Goal: Task Accomplishment & Management: Complete application form

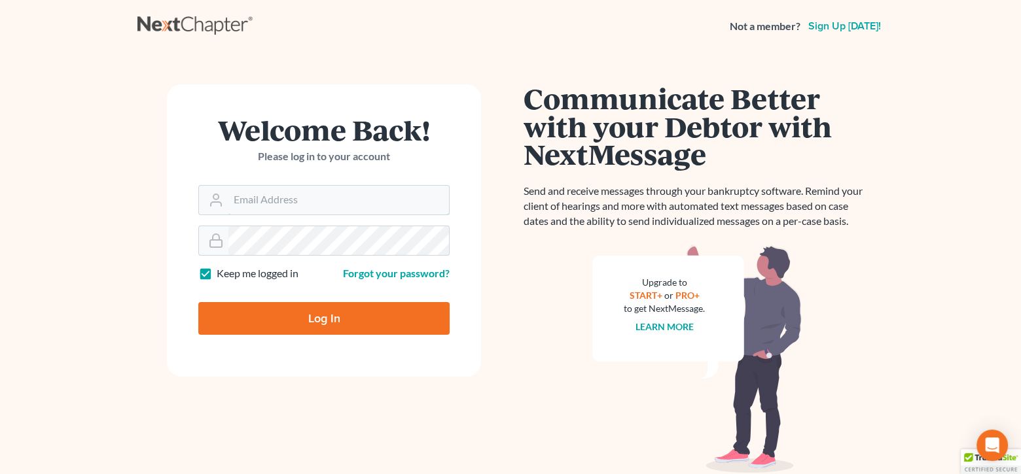
type input "[EMAIL_ADDRESS][DOMAIN_NAME]"
click at [399, 313] on input "Log In" at bounding box center [323, 318] width 251 height 33
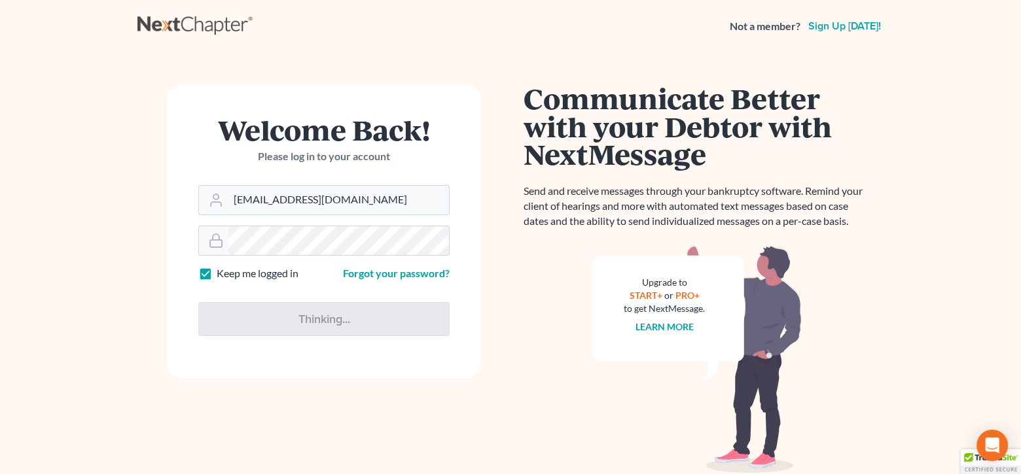
type input "Thinking..."
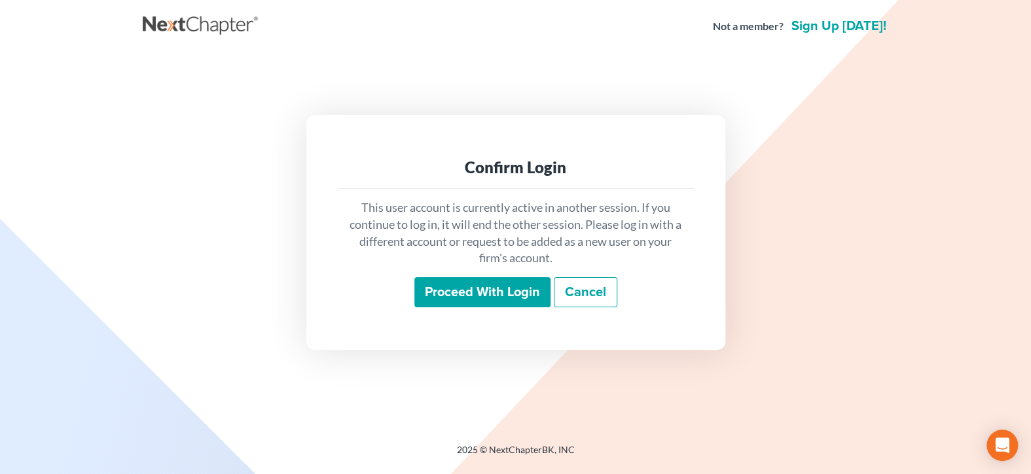
click at [516, 298] on input "Proceed with login" at bounding box center [482, 292] width 136 height 30
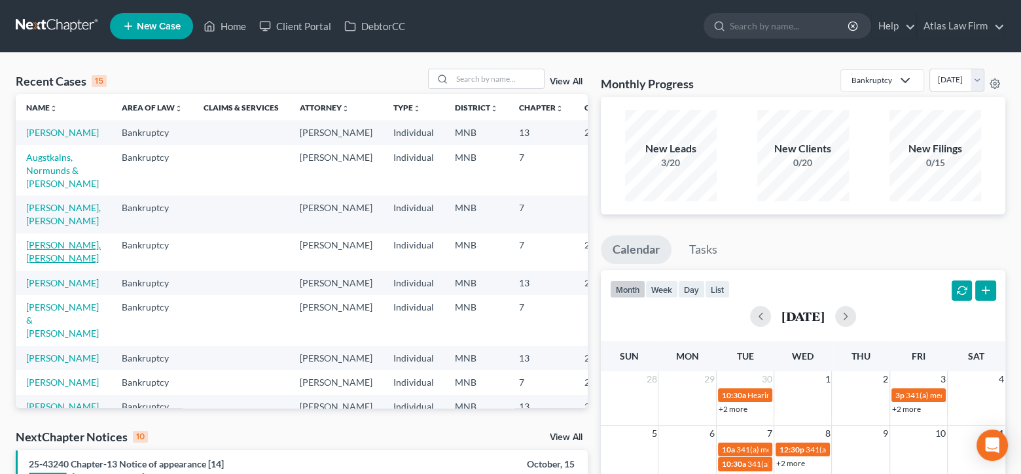
click at [56, 264] on link "Davies-Johnson, Quetelie" at bounding box center [63, 252] width 75 height 24
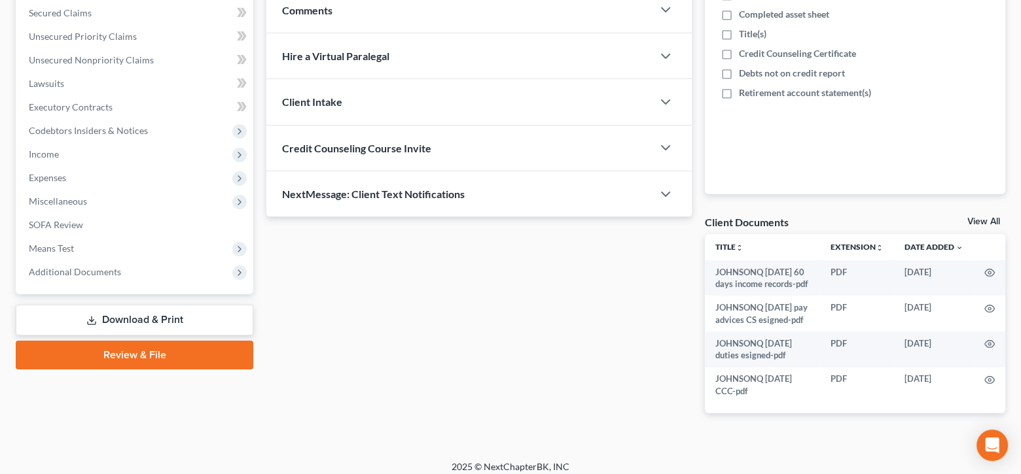
scroll to position [297, 0]
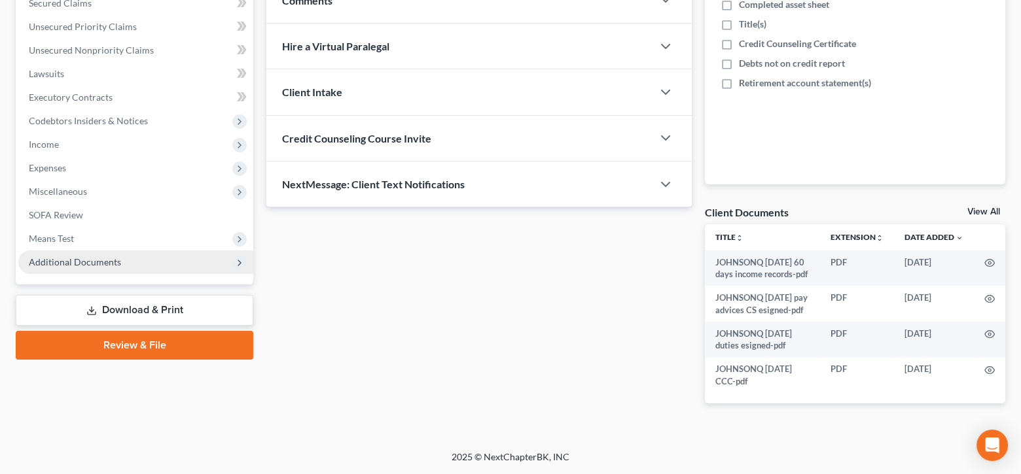
click at [73, 257] on span "Additional Documents" at bounding box center [75, 262] width 92 height 11
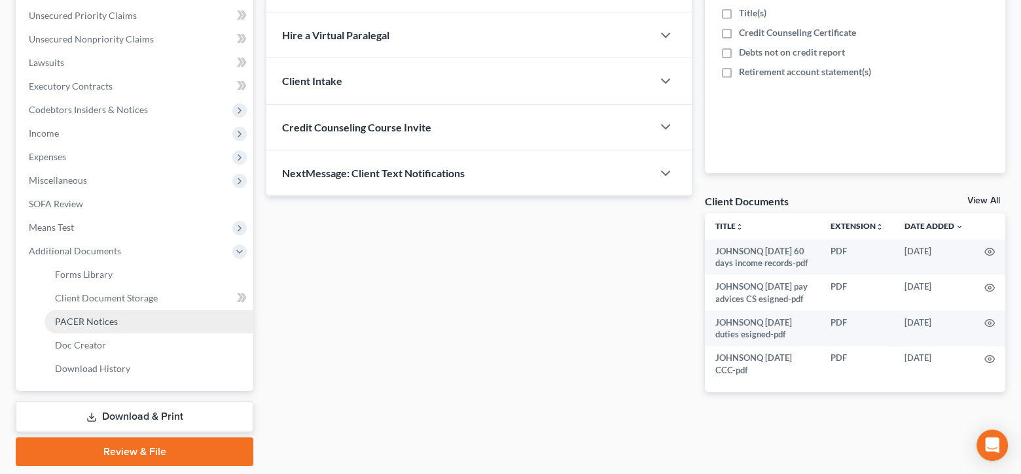
click at [105, 316] on span "PACER Notices" at bounding box center [86, 321] width 63 height 11
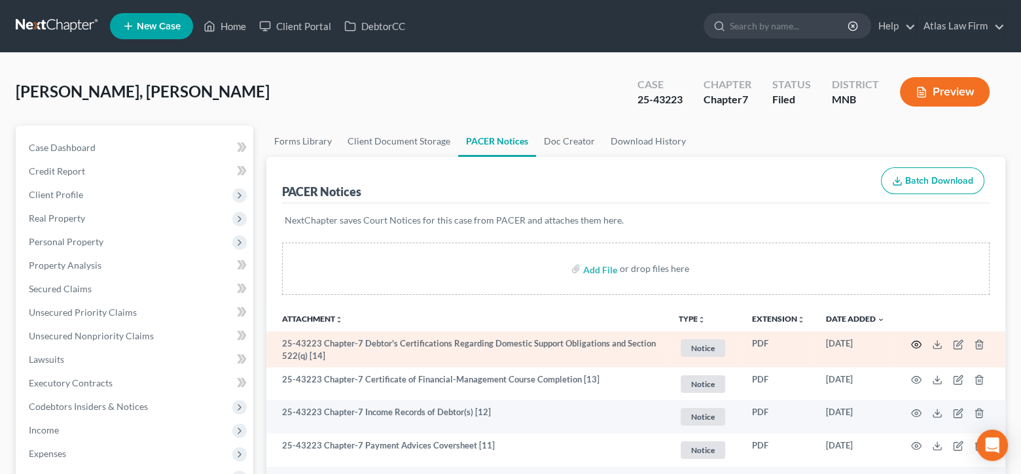
click at [916, 341] on icon "button" at bounding box center [917, 344] width 10 height 7
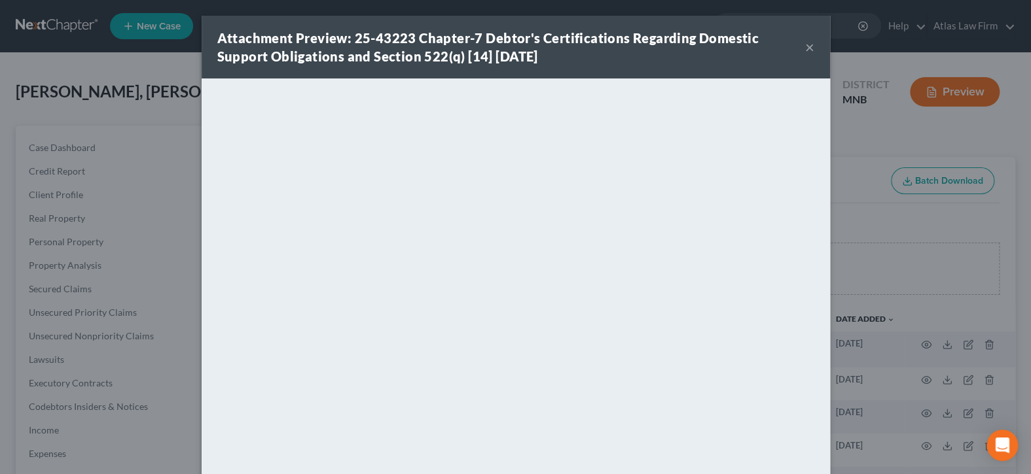
click at [805, 47] on button "×" at bounding box center [809, 47] width 9 height 16
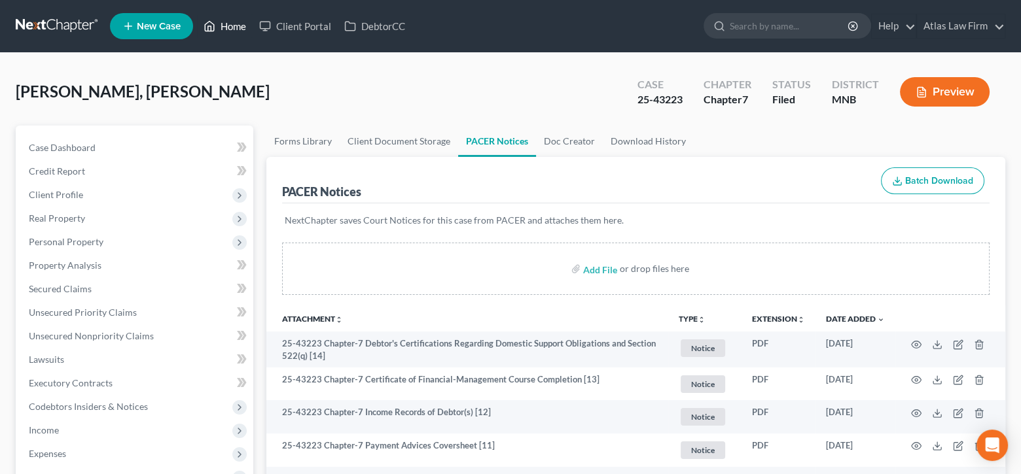
click at [224, 22] on link "Home" at bounding box center [225, 26] width 56 height 24
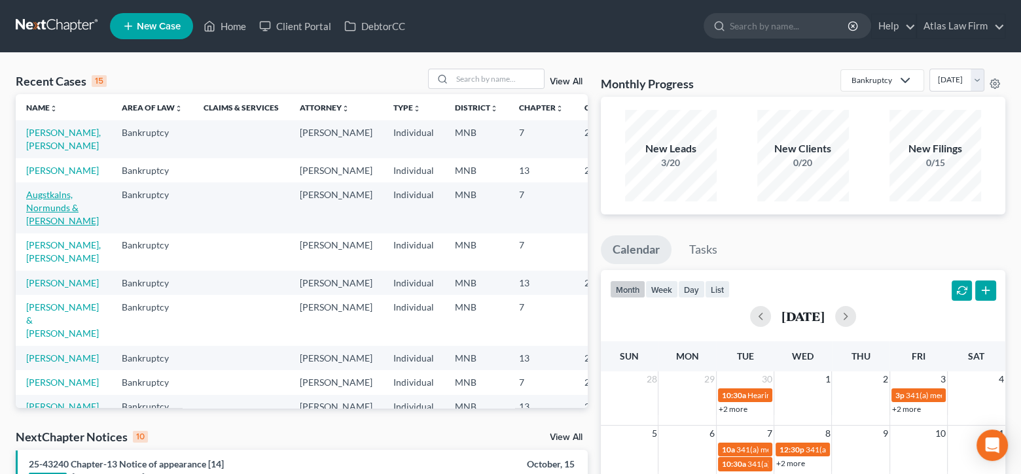
click at [62, 224] on link "Augstkalns, Normunds & Tonia" at bounding box center [62, 207] width 73 height 37
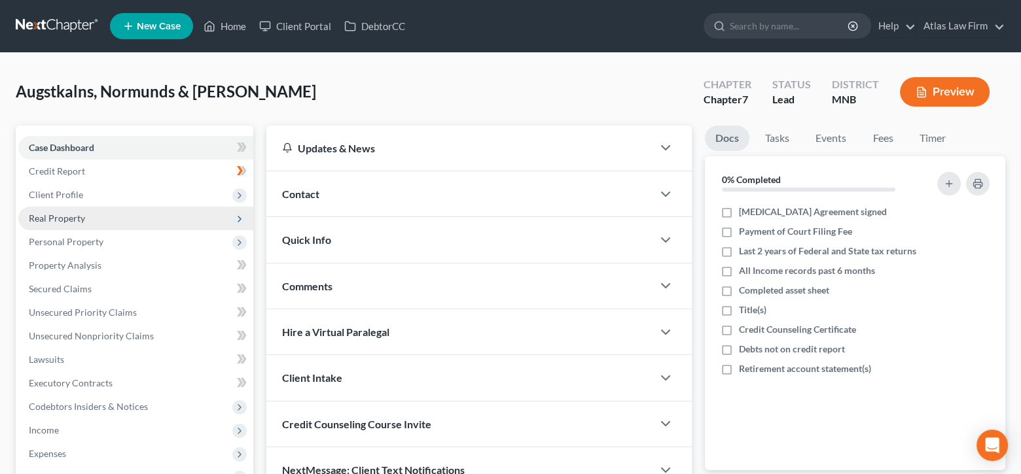
click at [86, 220] on span "Real Property" at bounding box center [135, 219] width 235 height 24
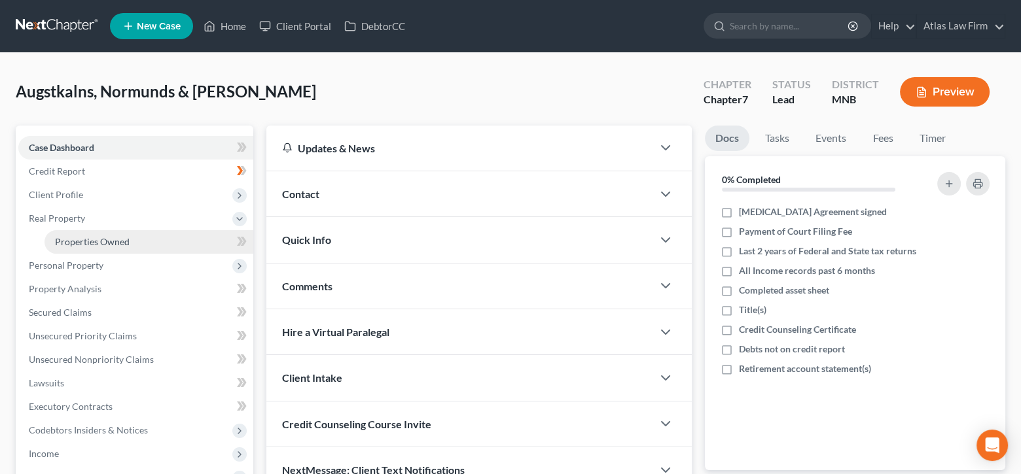
click at [103, 239] on span "Properties Owned" at bounding box center [92, 241] width 75 height 11
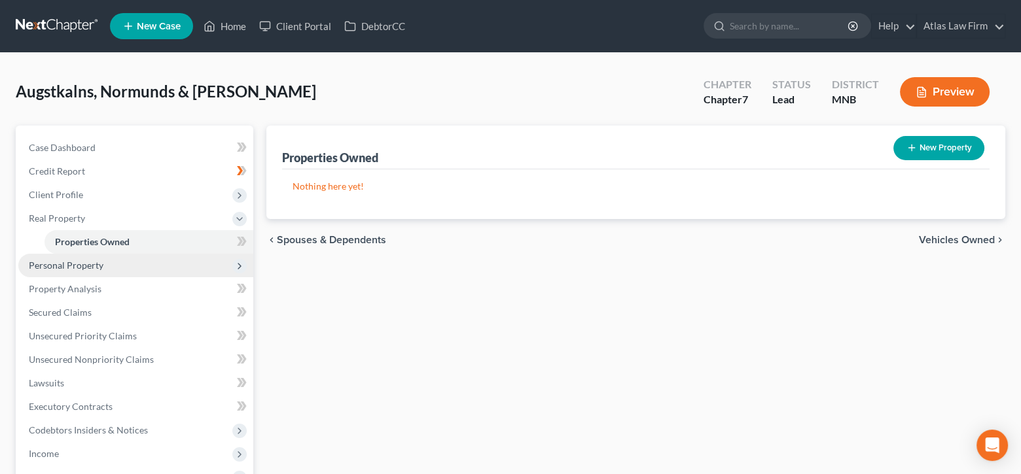
click at [80, 260] on span "Personal Property" at bounding box center [66, 265] width 75 height 11
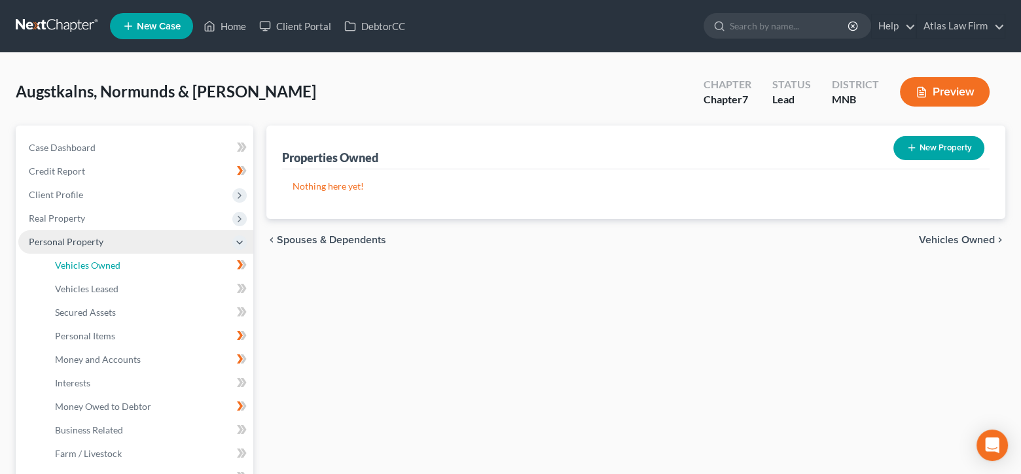
click at [80, 260] on span "Vehicles Owned" at bounding box center [87, 265] width 65 height 11
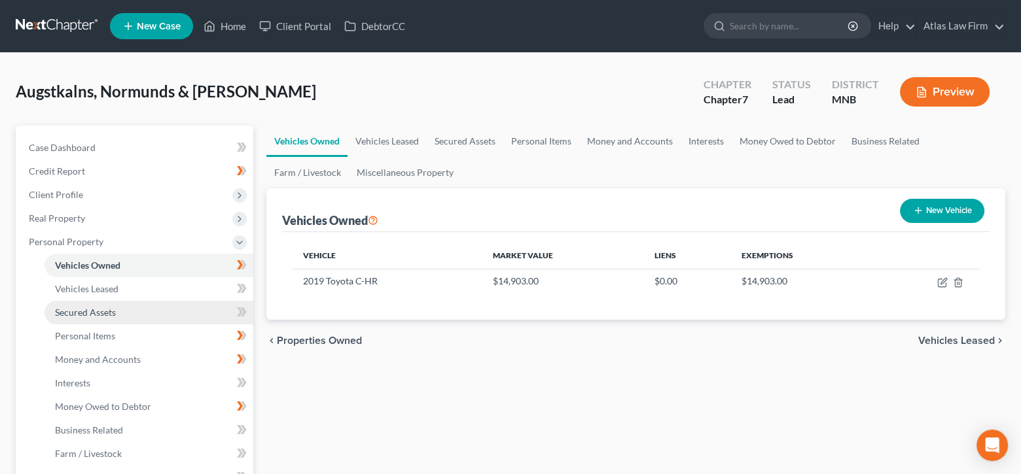
click at [94, 307] on span "Secured Assets" at bounding box center [85, 312] width 61 height 11
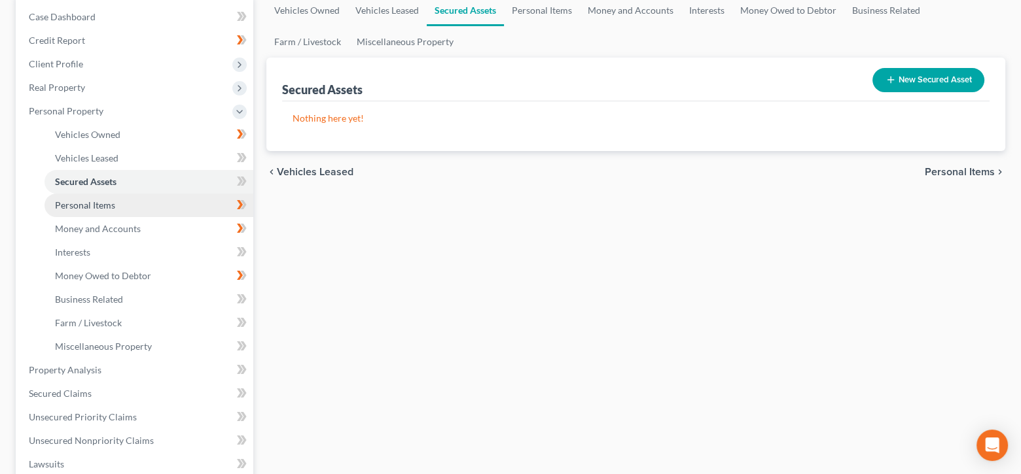
click at [90, 207] on span "Personal Items" at bounding box center [85, 205] width 60 height 11
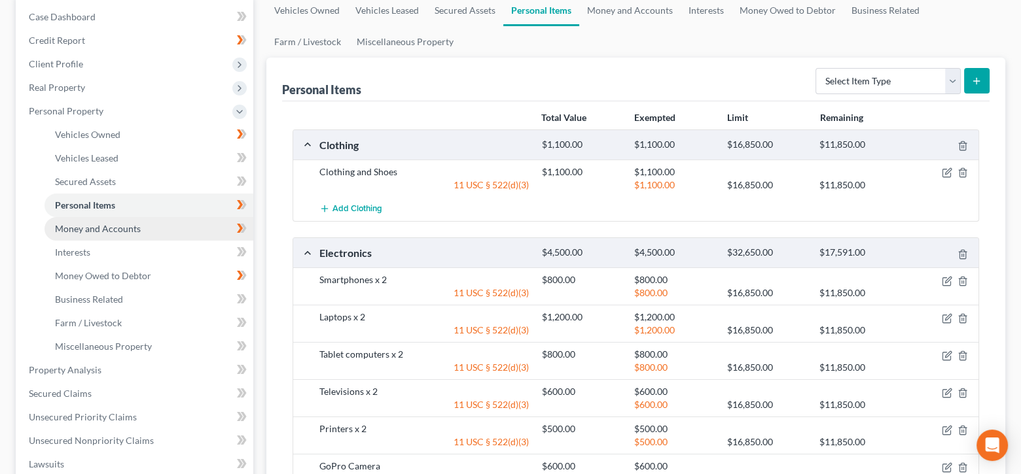
click at [96, 227] on span "Money and Accounts" at bounding box center [98, 228] width 86 height 11
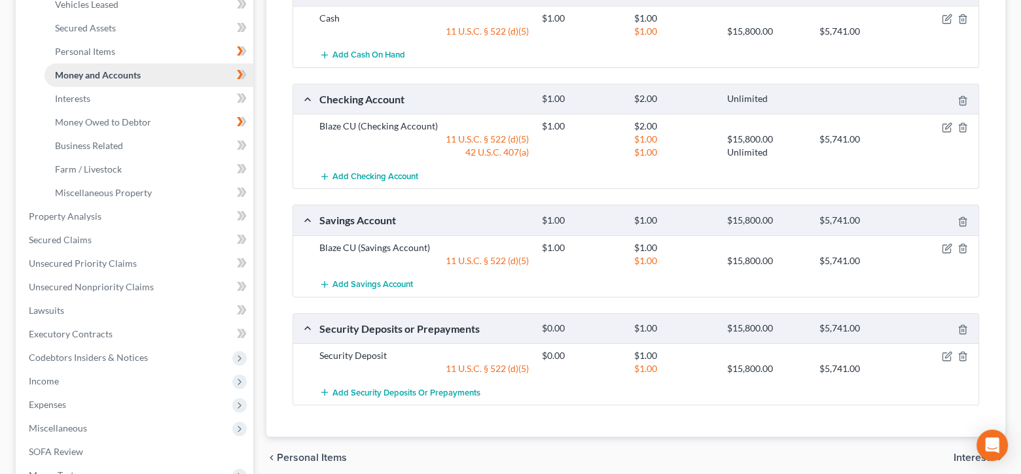
scroll to position [131, 0]
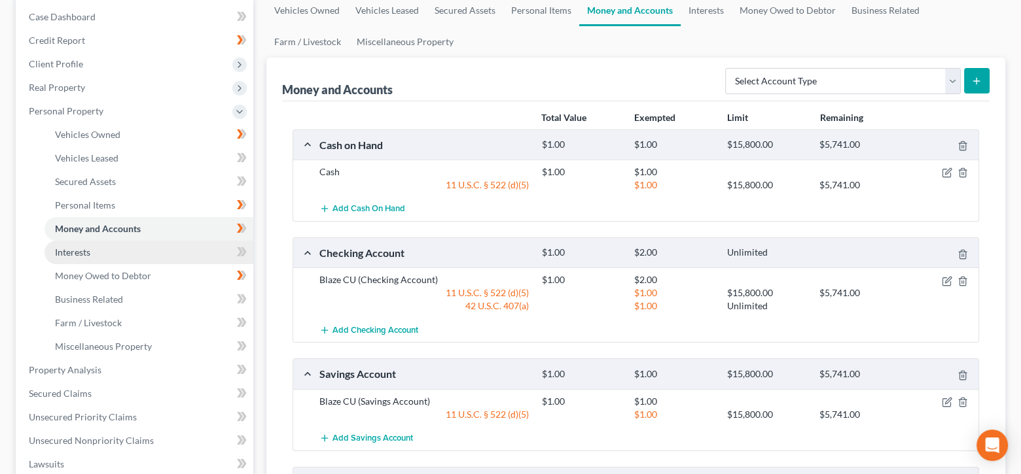
click at [98, 251] on link "Interests" at bounding box center [149, 253] width 209 height 24
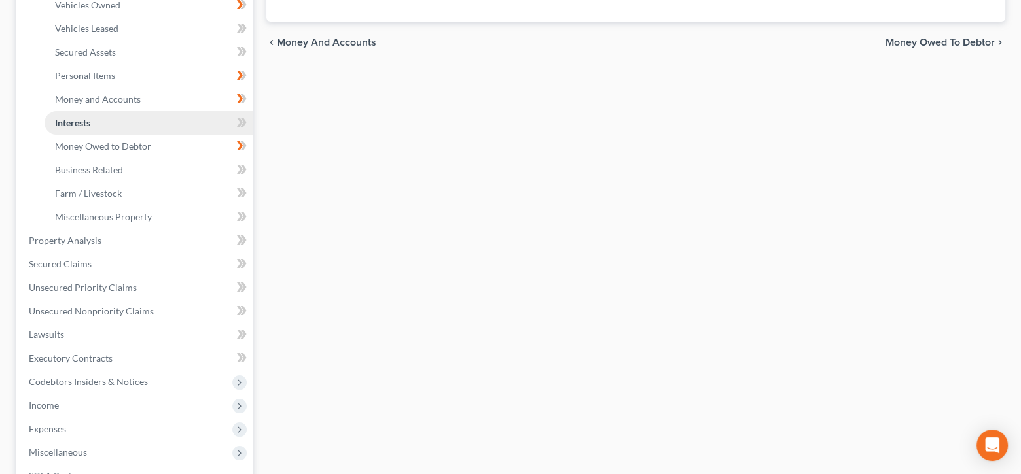
scroll to position [262, 0]
click at [187, 116] on link "Interests" at bounding box center [149, 122] width 209 height 24
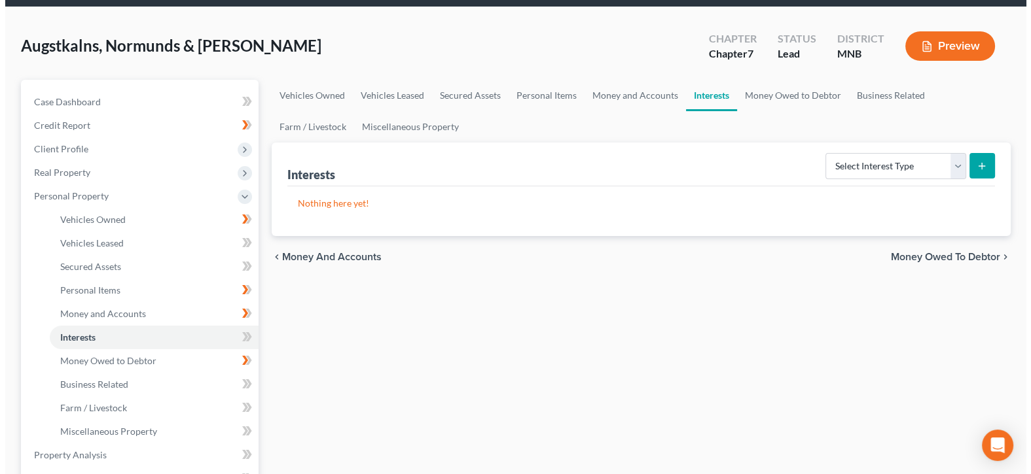
scroll to position [0, 0]
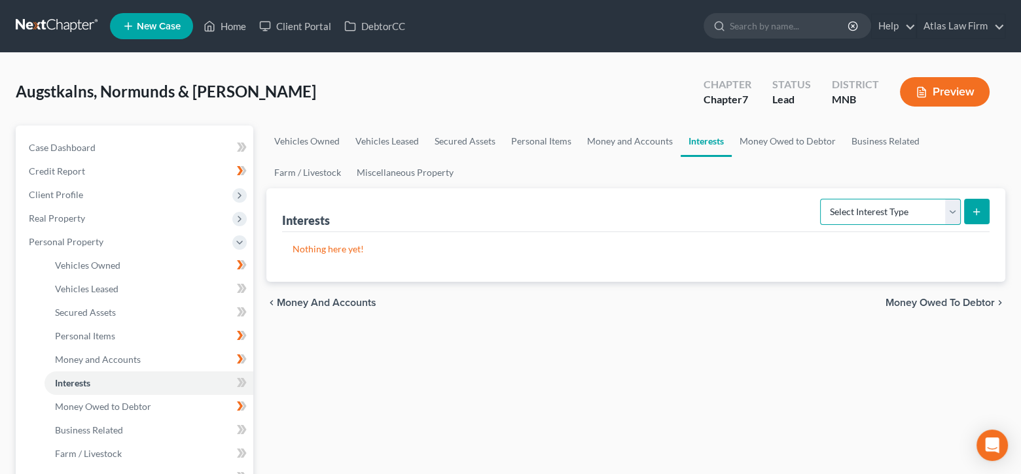
click at [952, 214] on select "Select Interest Type 401K Annuity Bond Education IRA Government Bond Government…" at bounding box center [890, 212] width 141 height 26
select select "whole_life_insurance"
click at [821, 199] on select "Select Interest Type 401K Annuity Bond Education IRA Government Bond Government…" at bounding box center [890, 212] width 141 height 26
click at [978, 203] on button "submit" at bounding box center [977, 212] width 26 height 26
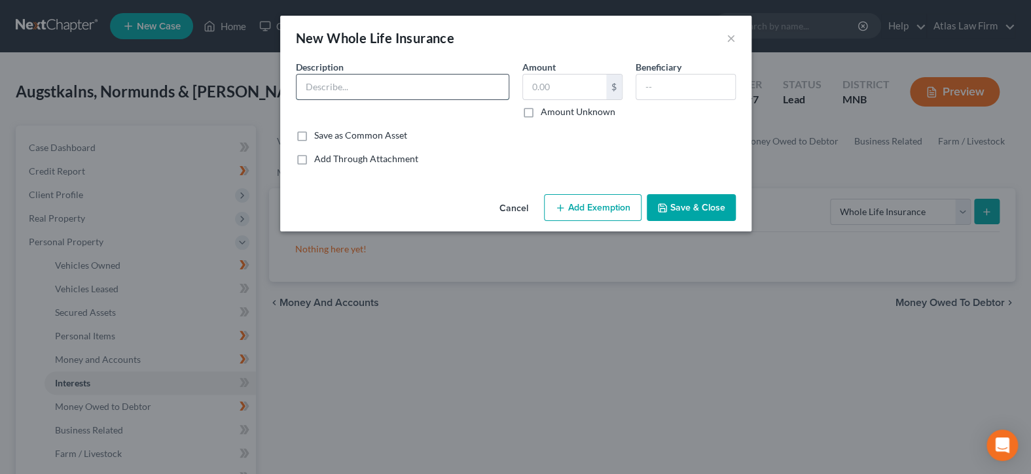
click at [364, 88] on input "text" at bounding box center [402, 87] width 212 height 25
type input "Whole Life"
click at [561, 88] on input "text" at bounding box center [564, 87] width 83 height 25
type input "1.00"
click at [616, 205] on button "Add Exemption" at bounding box center [593, 207] width 98 height 27
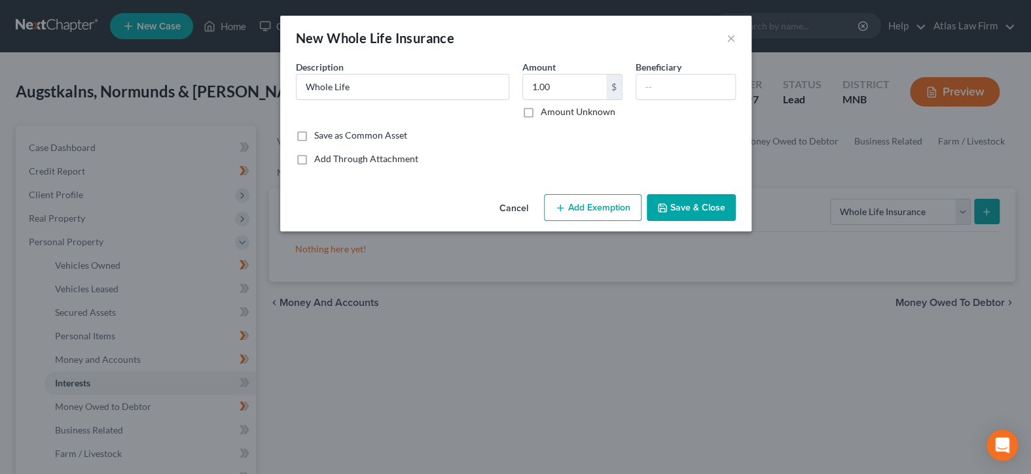
select select "2"
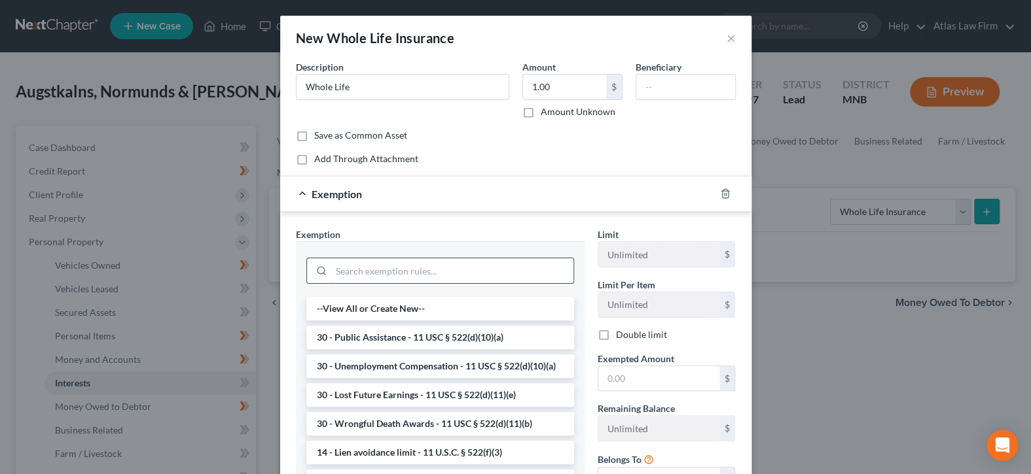
click at [512, 266] on input "search" at bounding box center [452, 271] width 242 height 25
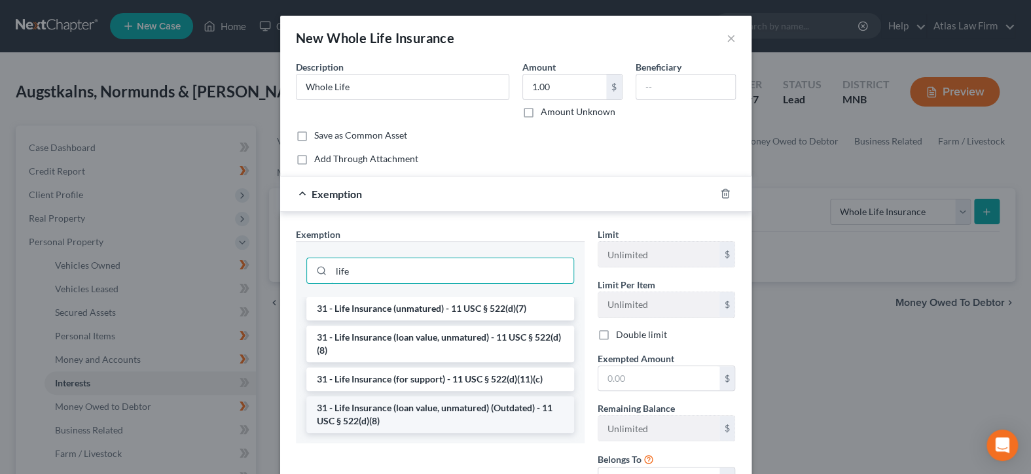
type input "life"
click at [499, 406] on li "31 - Life Insurance (loan value, unmatured) (Outdated) - 11 USC § 522(d)(8)" at bounding box center [440, 415] width 268 height 37
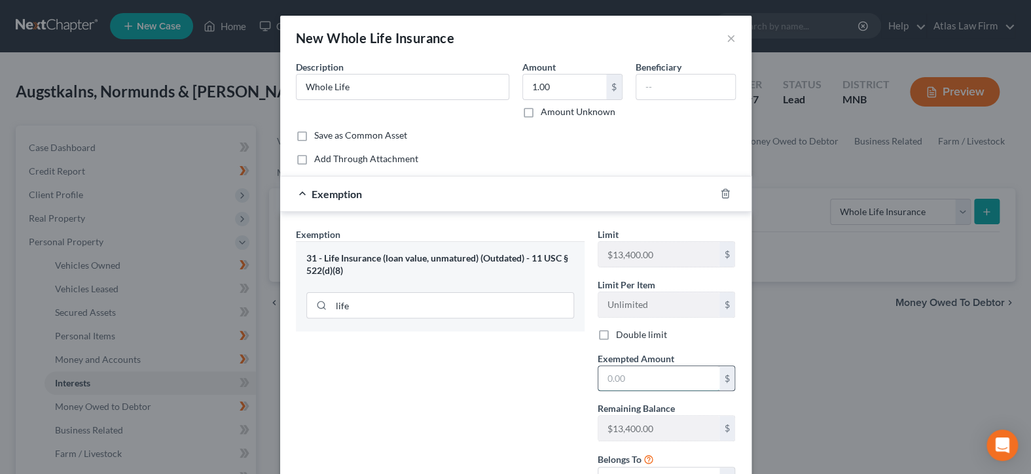
click at [660, 380] on input "text" at bounding box center [658, 379] width 121 height 25
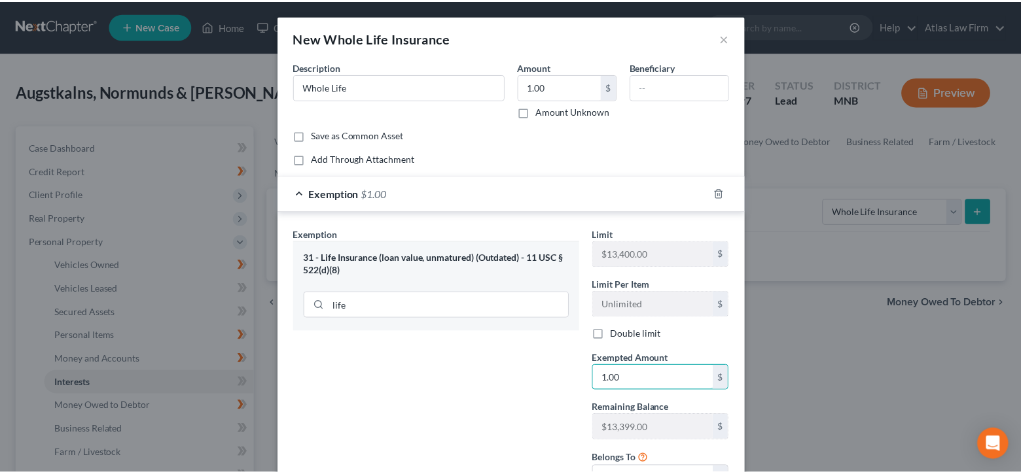
scroll to position [110, 0]
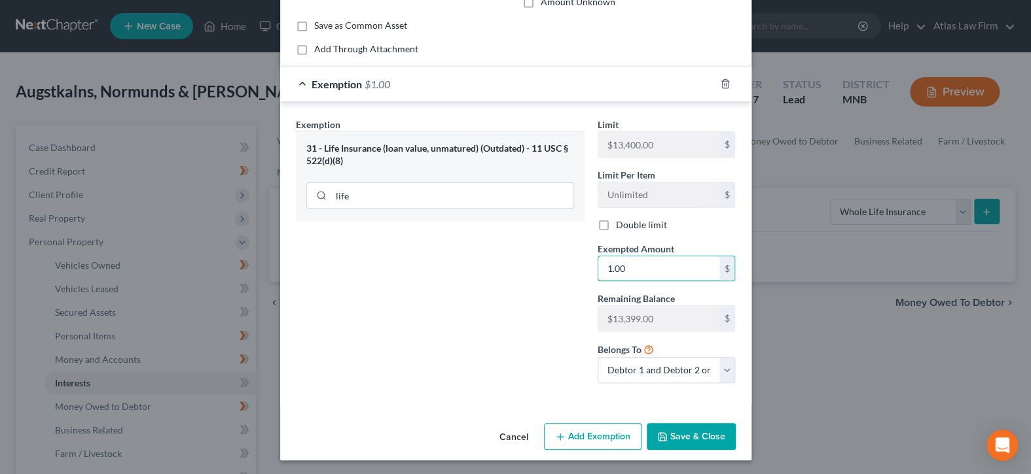
type input "1.00"
click at [667, 435] on button "Save & Close" at bounding box center [691, 436] width 89 height 27
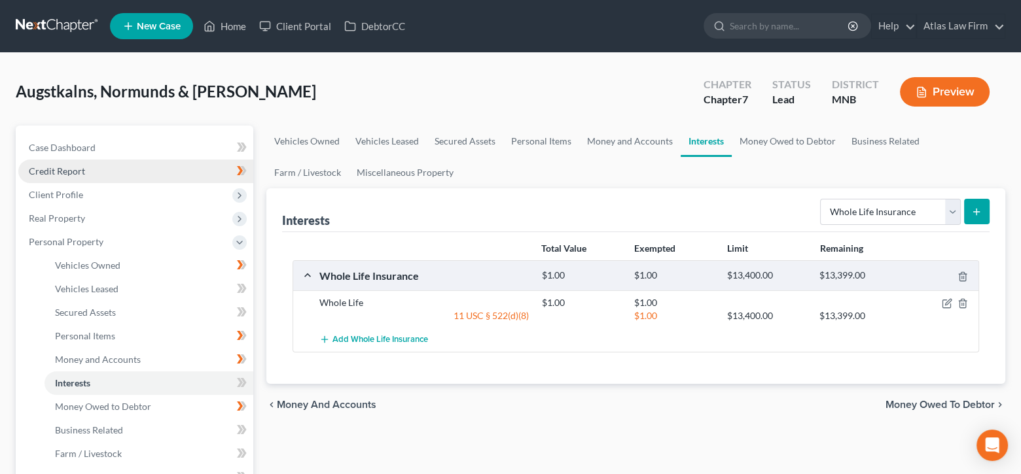
click at [77, 173] on span "Credit Report" at bounding box center [57, 171] width 56 height 11
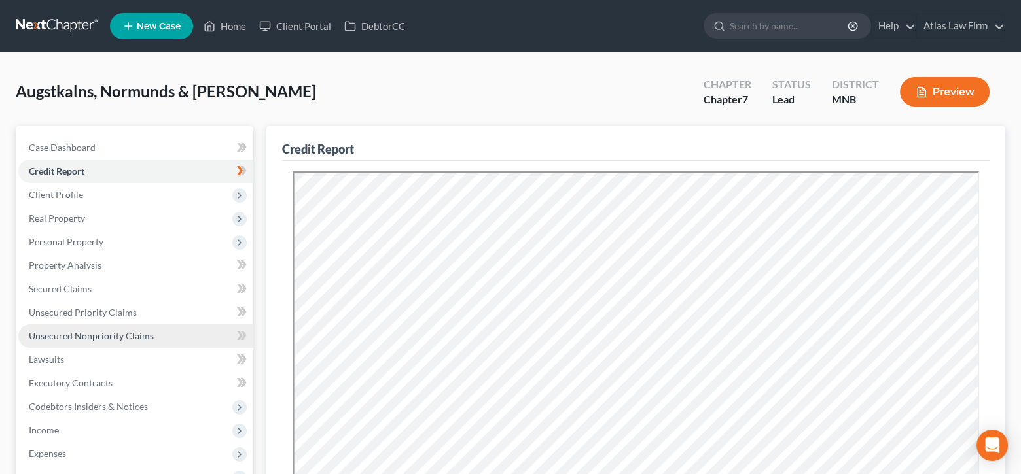
click at [118, 331] on span "Unsecured Nonpriority Claims" at bounding box center [91, 336] width 125 height 11
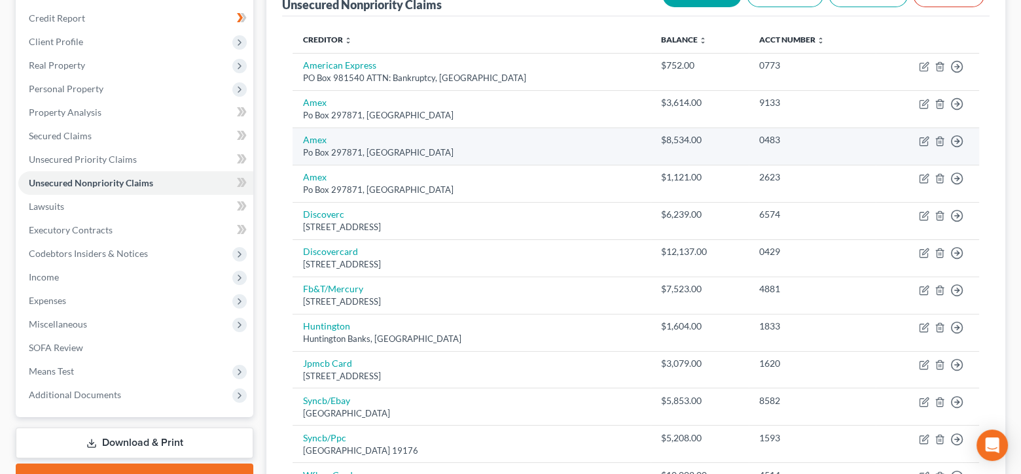
scroll to position [131, 0]
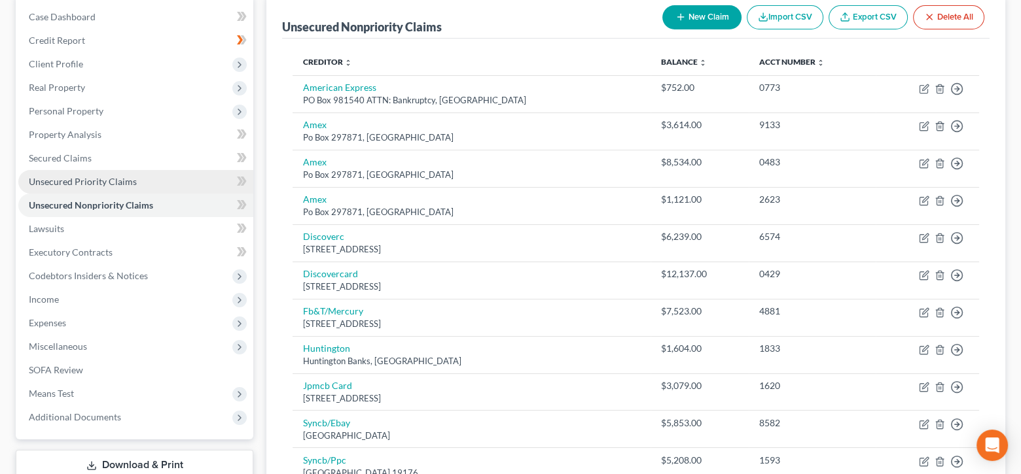
click at [194, 184] on link "Unsecured Priority Claims" at bounding box center [135, 182] width 235 height 24
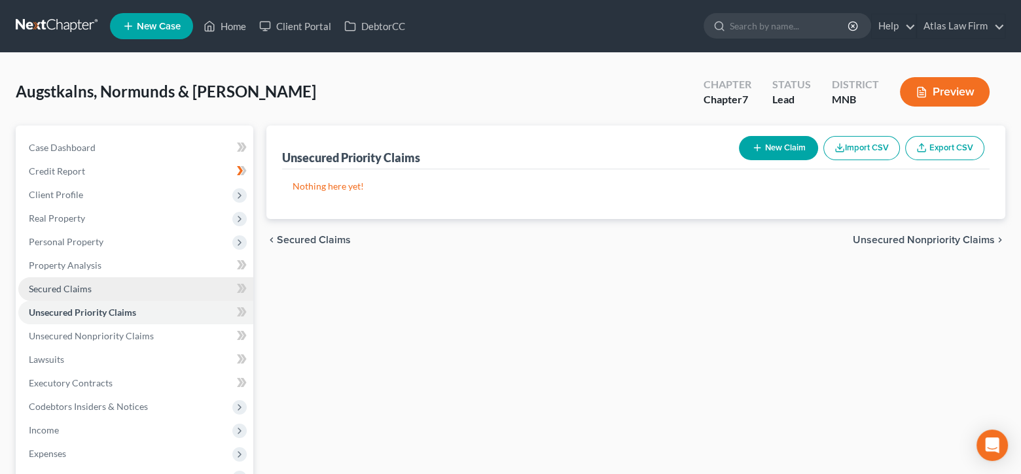
click at [163, 289] on link "Secured Claims" at bounding box center [135, 289] width 235 height 24
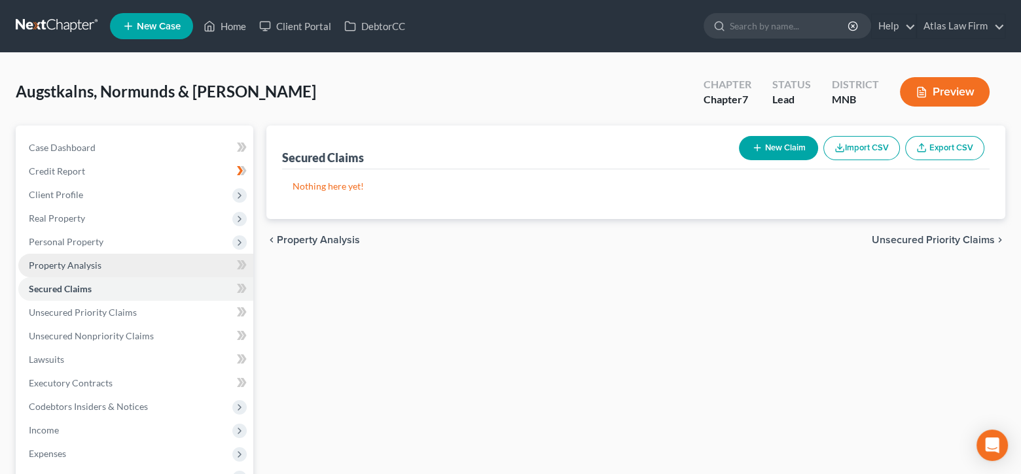
click at [143, 273] on link "Property Analysis" at bounding box center [135, 266] width 235 height 24
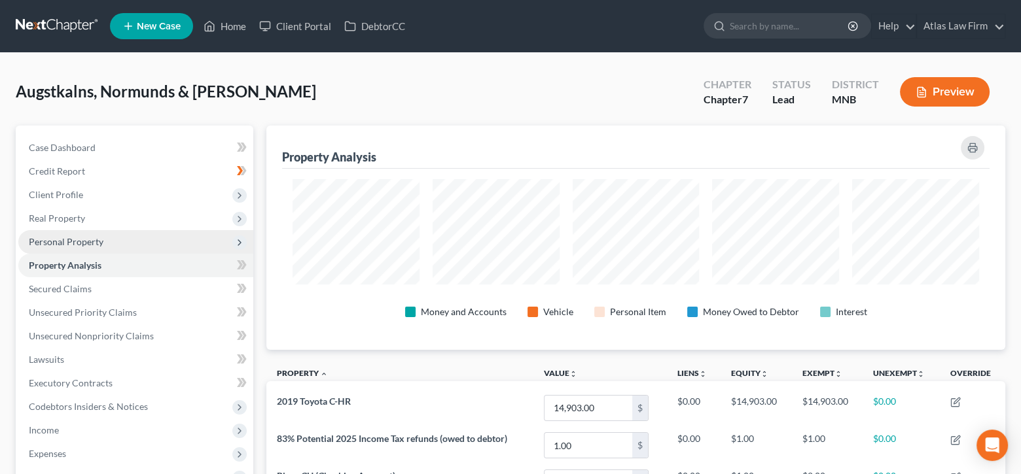
click at [90, 242] on span "Personal Property" at bounding box center [66, 241] width 75 height 11
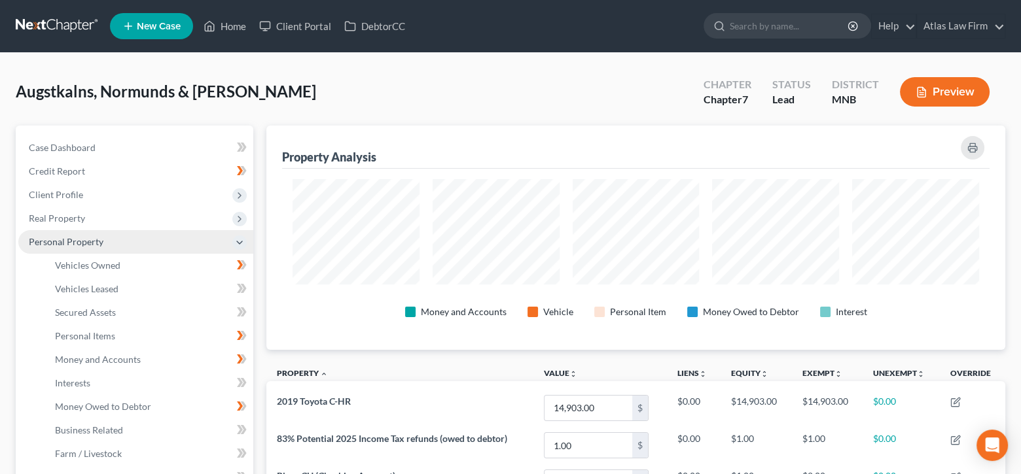
scroll to position [131, 0]
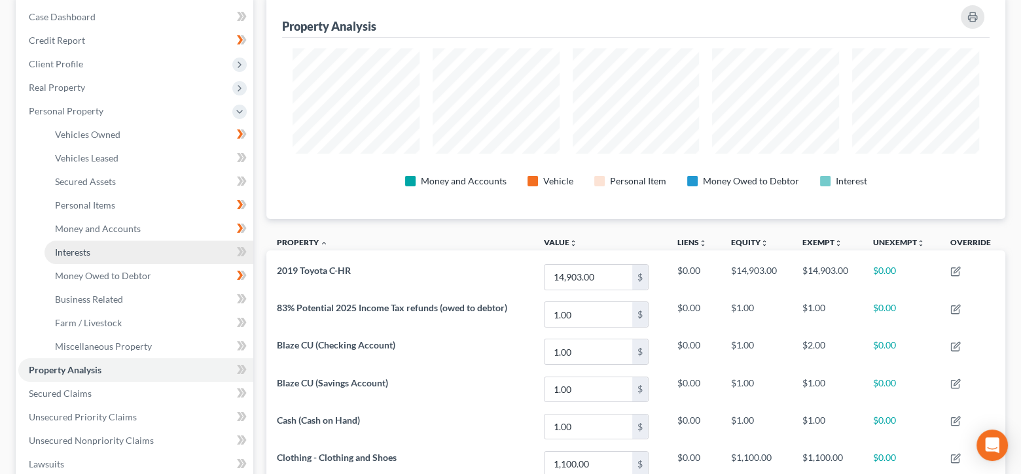
click at [89, 247] on span "Interests" at bounding box center [72, 252] width 35 height 11
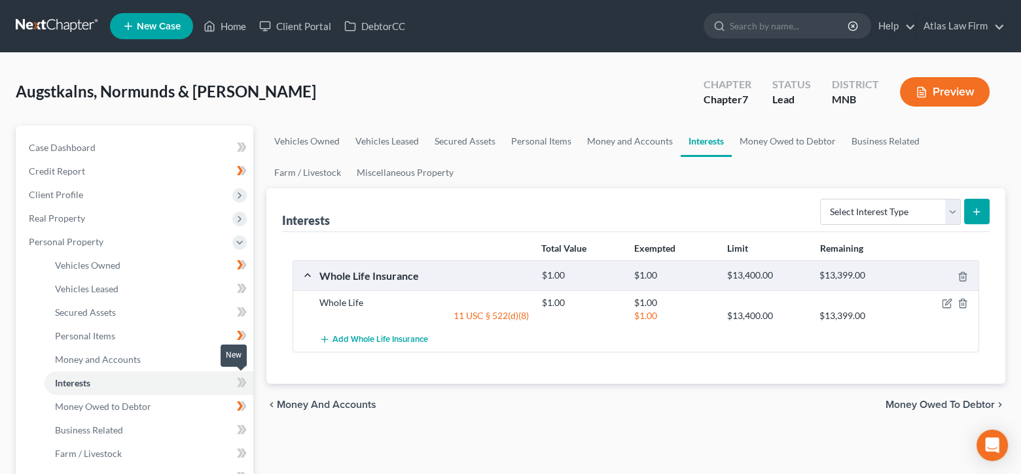
click at [242, 380] on icon at bounding box center [242, 383] width 10 height 16
click at [947, 211] on select "Select Interest Type 401K Annuity Bond Education IRA Government Bond Government…" at bounding box center [890, 212] width 141 height 26
select select "ira"
click at [821, 199] on select "Select Interest Type 401K Annuity Bond Education IRA Government Bond Government…" at bounding box center [890, 212] width 141 height 26
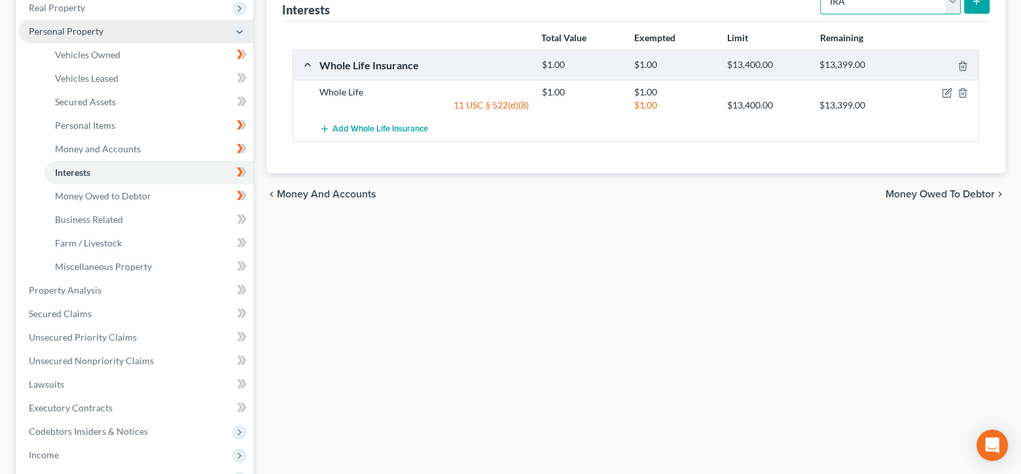
scroll to position [262, 0]
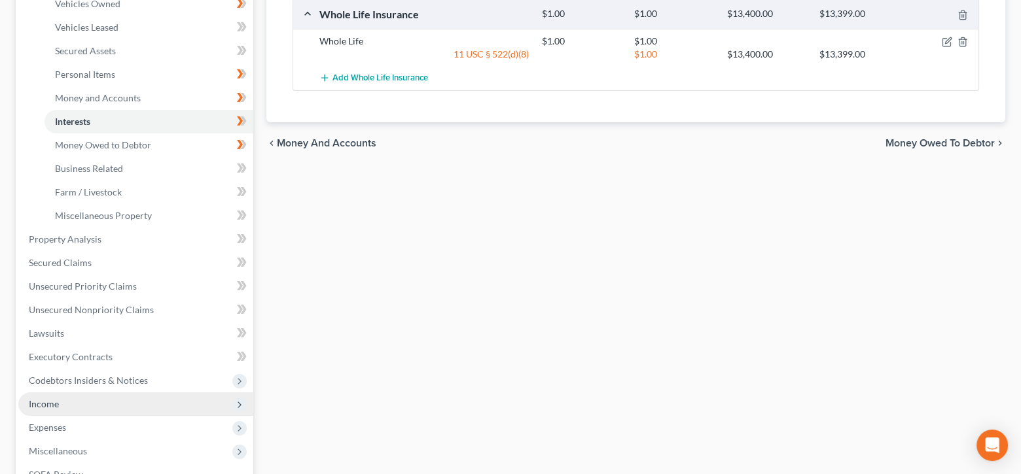
click at [66, 398] on span "Income" at bounding box center [135, 405] width 235 height 24
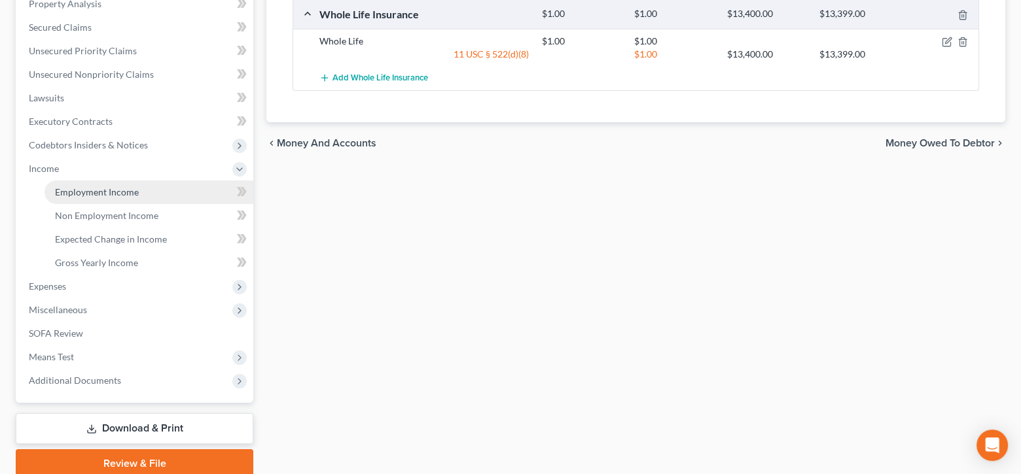
click at [128, 183] on link "Employment Income" at bounding box center [149, 193] width 209 height 24
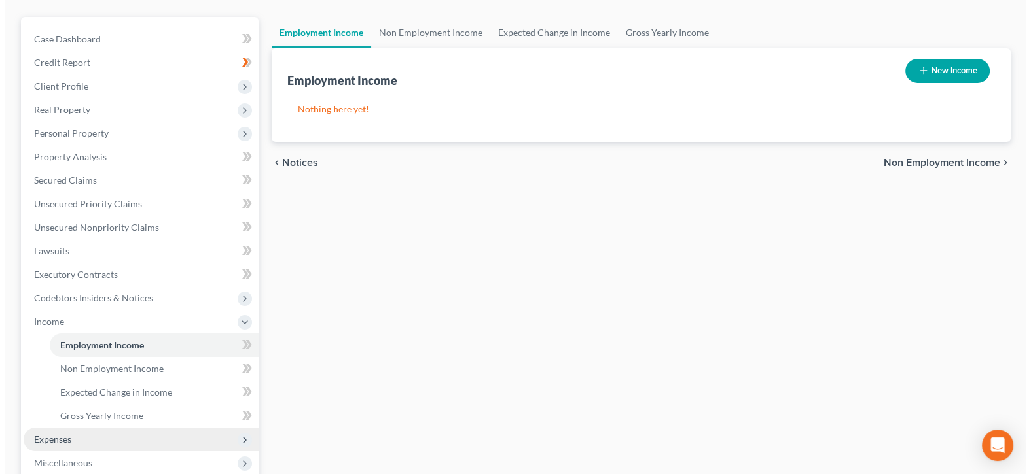
scroll to position [131, 0]
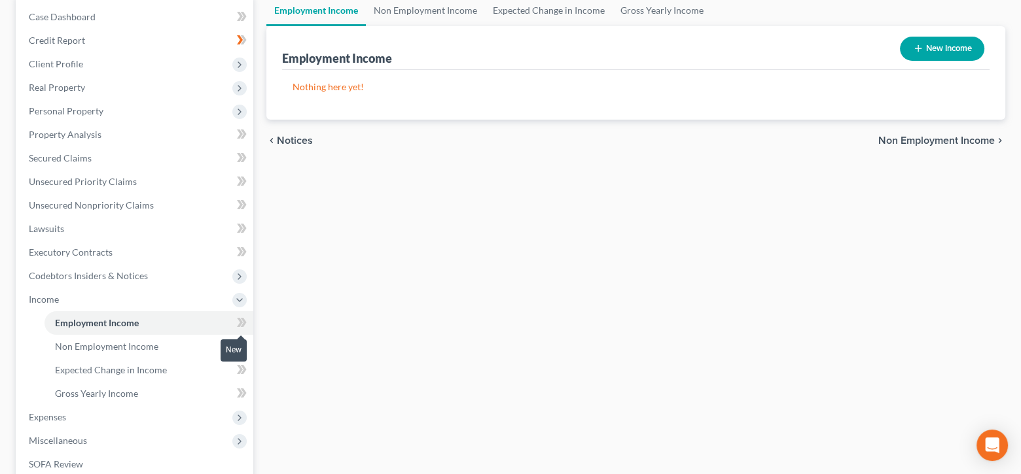
click at [246, 318] on icon at bounding box center [242, 323] width 10 height 16
click at [934, 45] on button "New Income" at bounding box center [942, 49] width 84 height 24
select select "0"
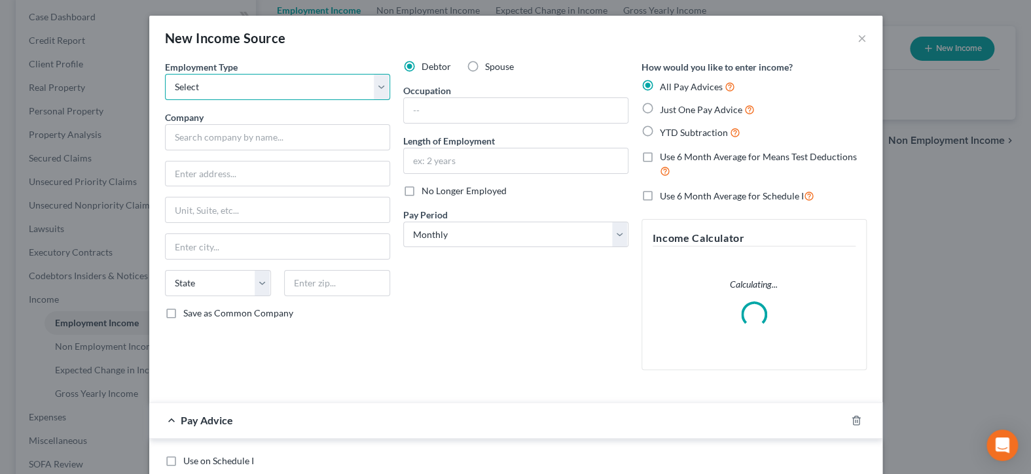
click at [381, 81] on select "Select Full or Part Time Employment Self Employment" at bounding box center [277, 87] width 225 height 26
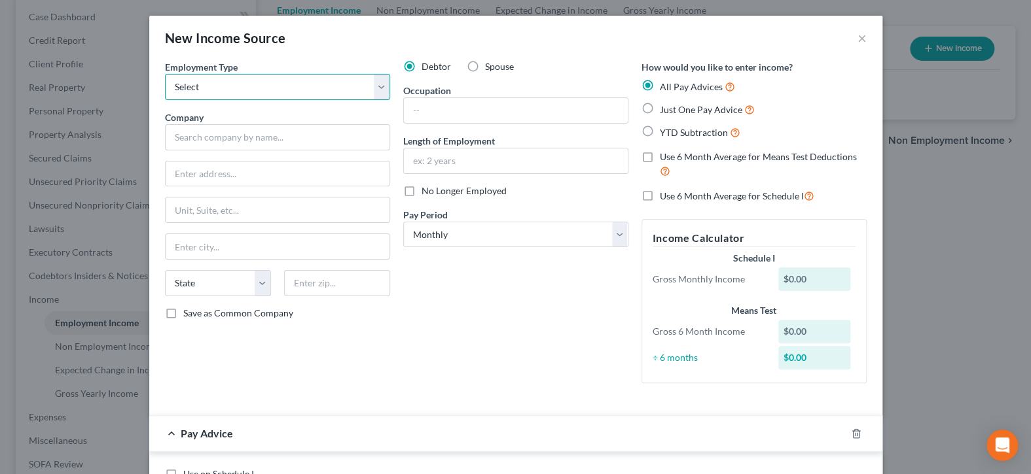
select select "0"
click at [165, 74] on select "Select Full or Part Time Employment Self Employment" at bounding box center [277, 87] width 225 height 26
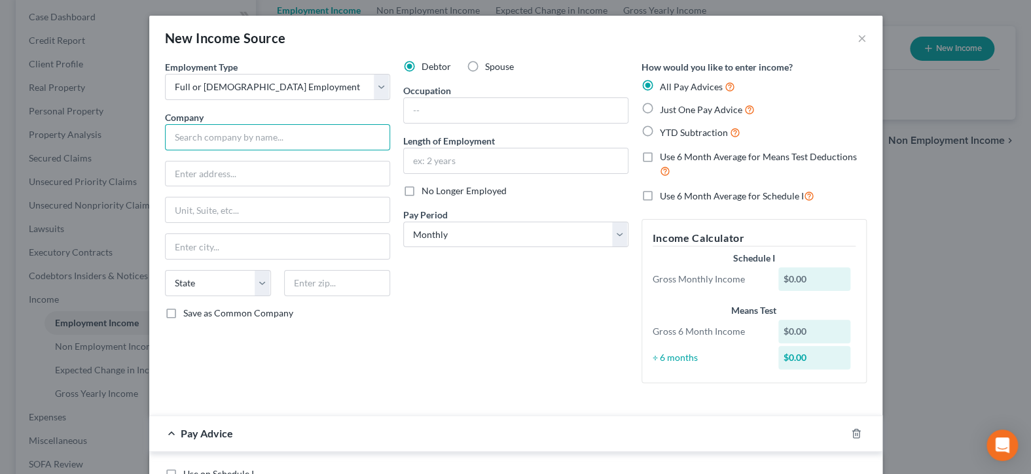
click at [324, 131] on input "text" at bounding box center [277, 137] width 225 height 26
type input "MIK Transportation"
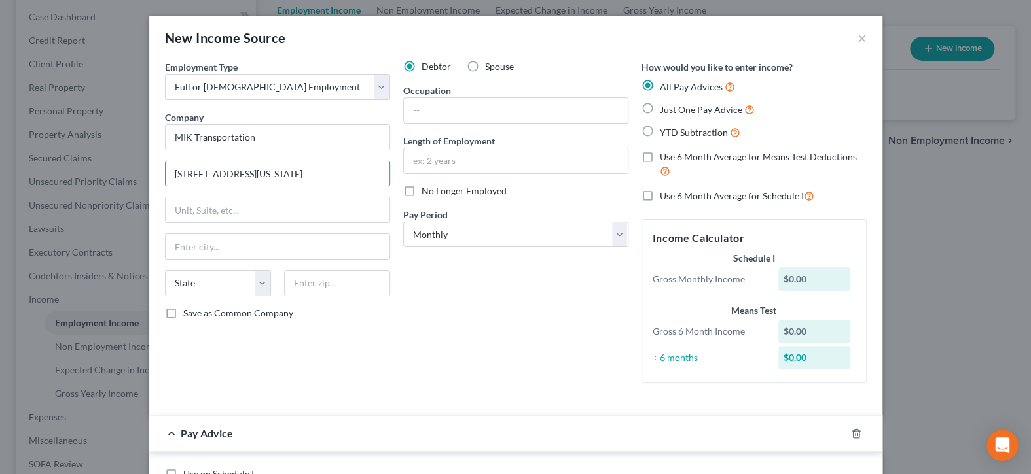
type input "3445 Washington Dr, Suite 102"
click at [315, 287] on input "text" at bounding box center [337, 283] width 106 height 26
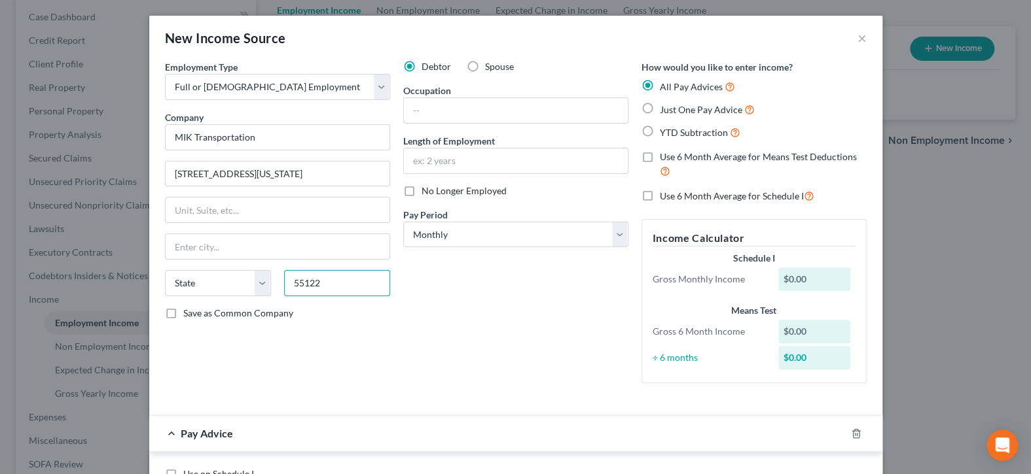
type input "55122"
type input "Saint Paul"
select select "24"
drag, startPoint x: 242, startPoint y: 243, endPoint x: 116, endPoint y: 243, distance: 125.7
click at [117, 243] on div "New Income Source × Employment Type * Select Full or Part Time Employment Self …" at bounding box center [515, 237] width 1031 height 474
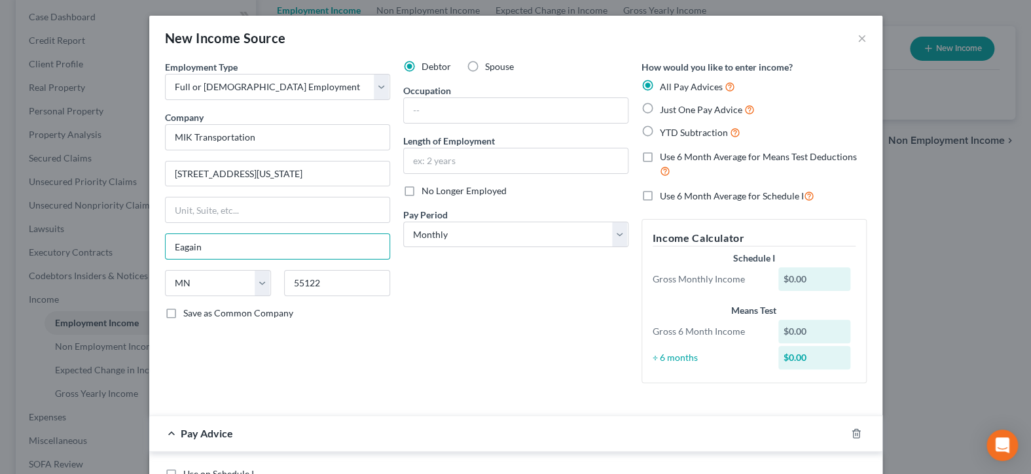
type input "Eagain"
click at [513, 115] on input "text" at bounding box center [516, 110] width 224 height 25
type input "Driver"
click at [520, 162] on input "text" at bounding box center [516, 161] width 224 height 25
type input "12 years"
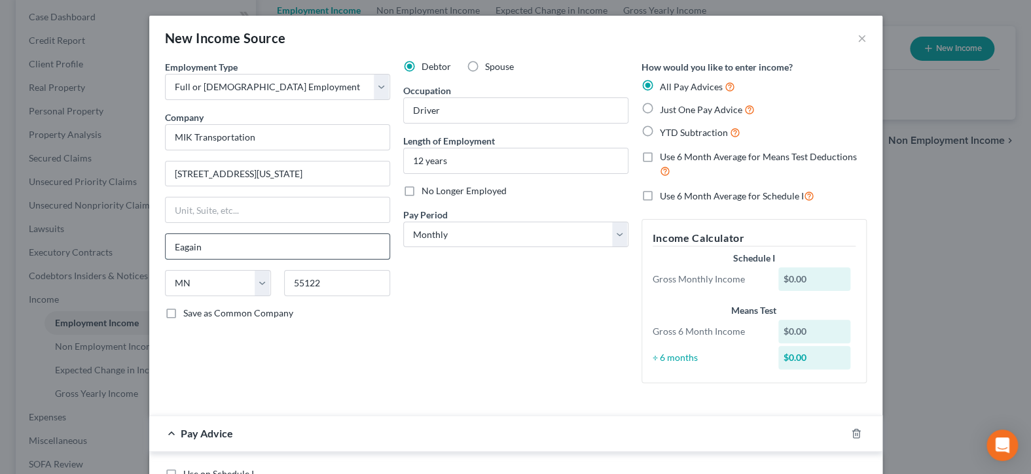
click at [306, 255] on input "Eagain" at bounding box center [278, 246] width 224 height 25
type input "Eagan"
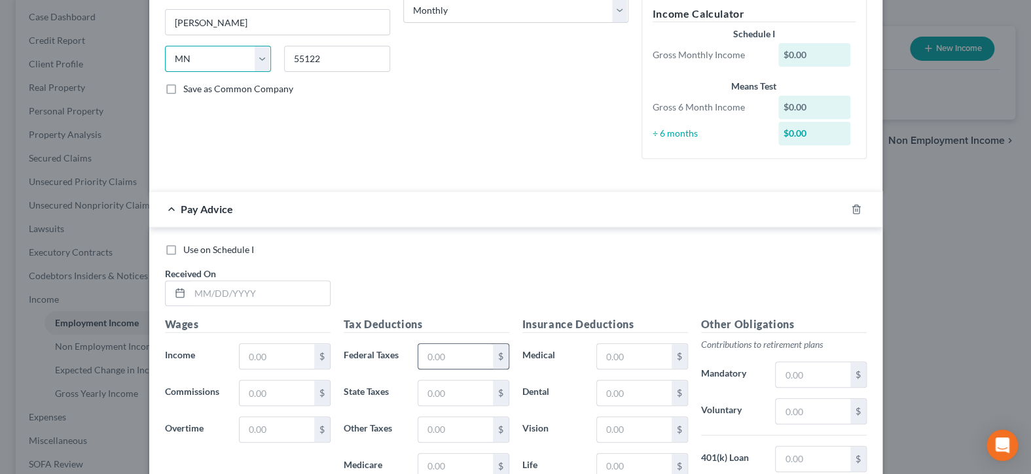
scroll to position [262, 0]
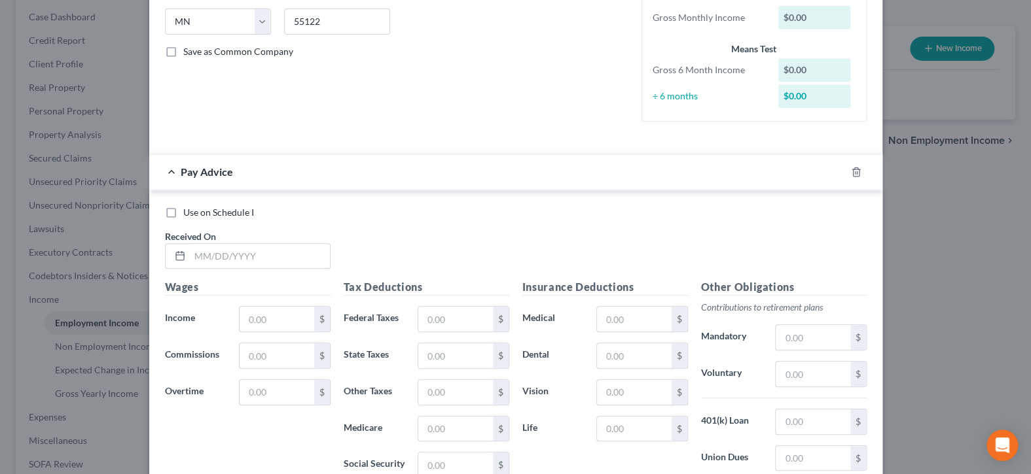
click at [183, 211] on label "Use on Schedule I" at bounding box center [218, 212] width 71 height 13
click at [188, 211] on input "Use on Schedule I" at bounding box center [192, 210] width 9 height 9
checkbox input "true"
click at [276, 253] on input "text" at bounding box center [260, 256] width 140 height 25
type input "01/01/2021"
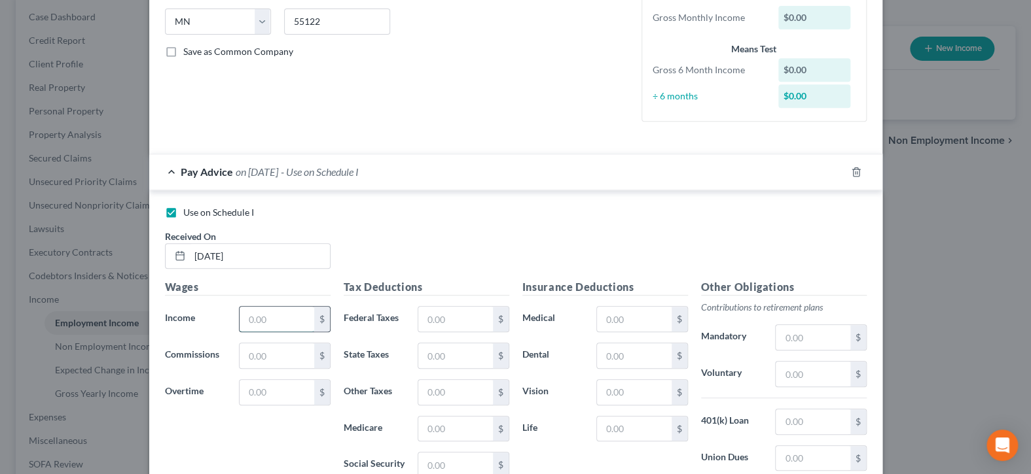
click at [274, 321] on input "text" at bounding box center [277, 319] width 74 height 25
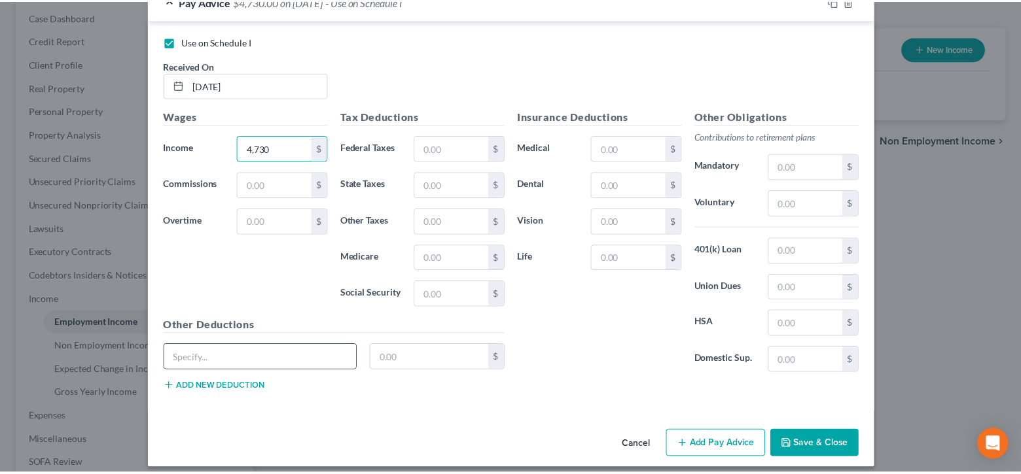
scroll to position [440, 0]
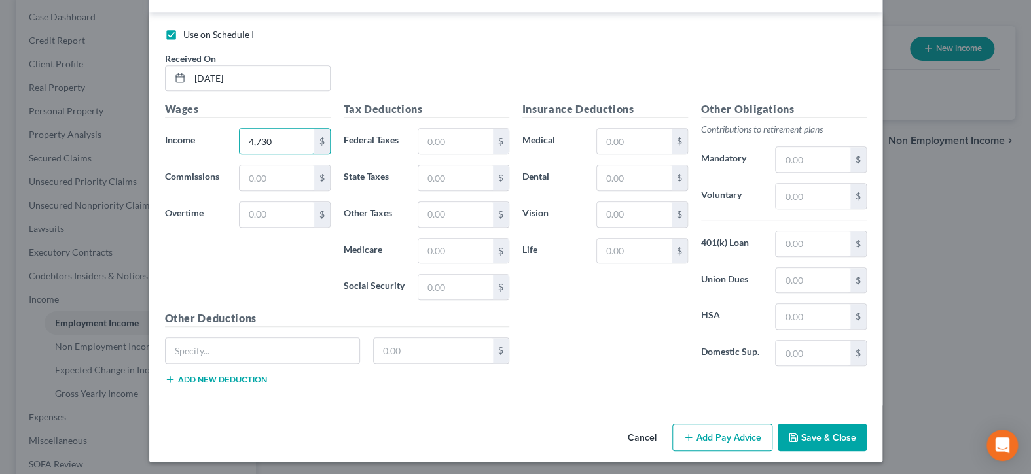
type input "4,730"
click at [814, 436] on button "Save & Close" at bounding box center [822, 437] width 89 height 27
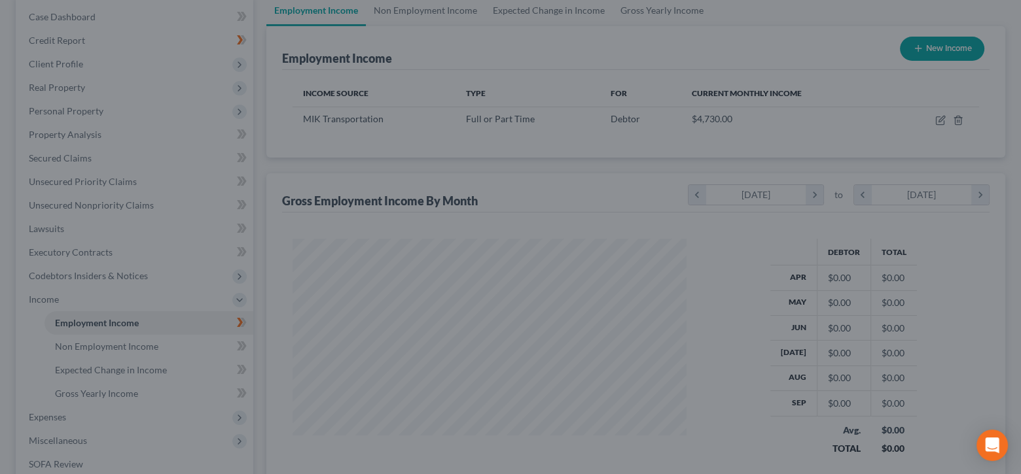
scroll to position [654243, 654061]
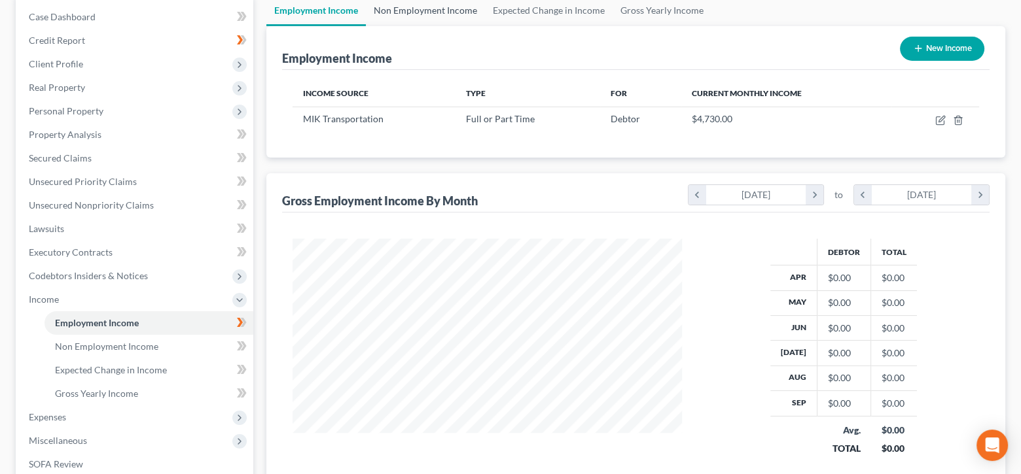
click at [398, 10] on link "Non Employment Income" at bounding box center [425, 10] width 119 height 31
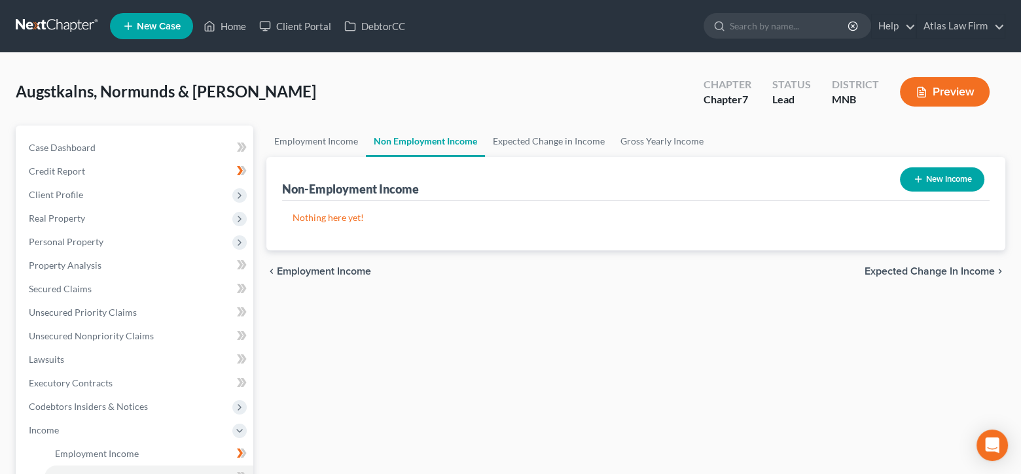
click at [942, 179] on button "New Income" at bounding box center [942, 180] width 84 height 24
select select "0"
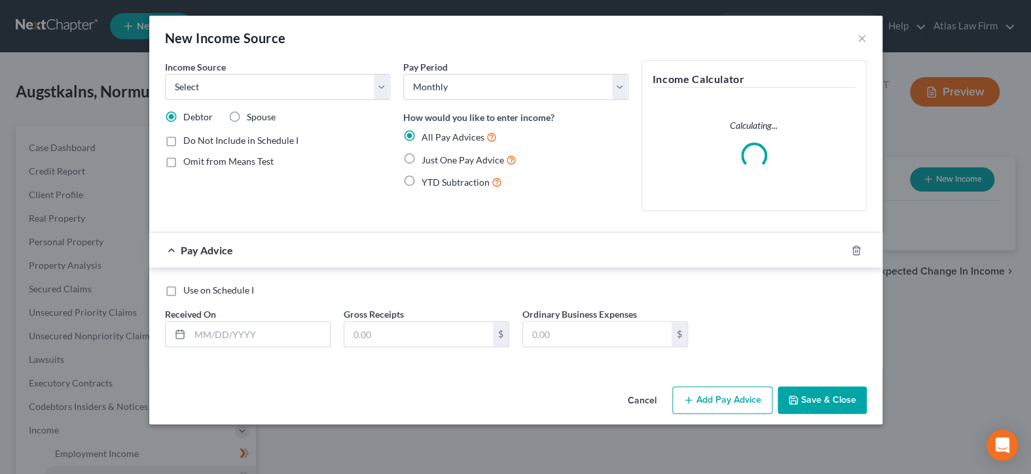
click at [259, 117] on span "Spouse" at bounding box center [261, 116] width 29 height 11
click at [259, 117] on input "Spouse" at bounding box center [256, 115] width 9 height 9
radio input "true"
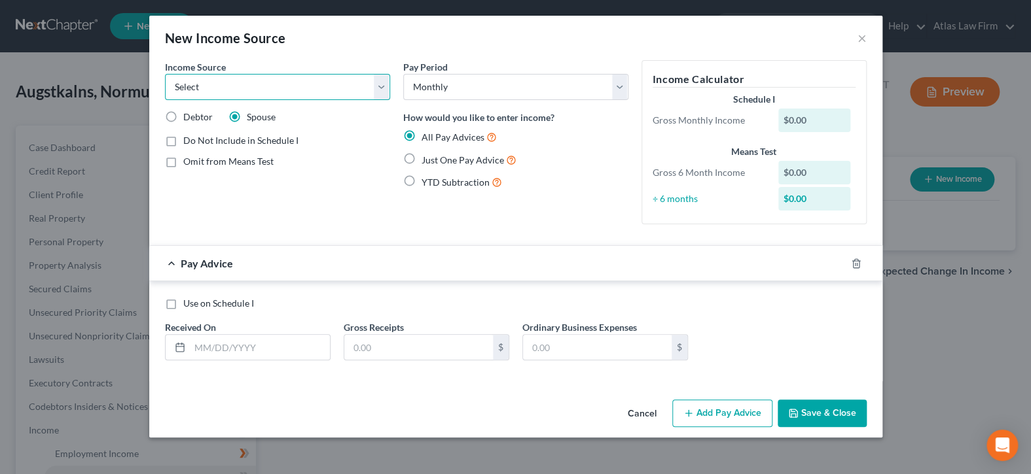
click at [379, 85] on select "Select Unemployment Disability (from employer) Pension Retirement Social Securi…" at bounding box center [277, 87] width 225 height 26
select select "4"
click at [165, 74] on select "Select Unemployment Disability (from employer) Pension Retirement Social Securi…" at bounding box center [277, 87] width 225 height 26
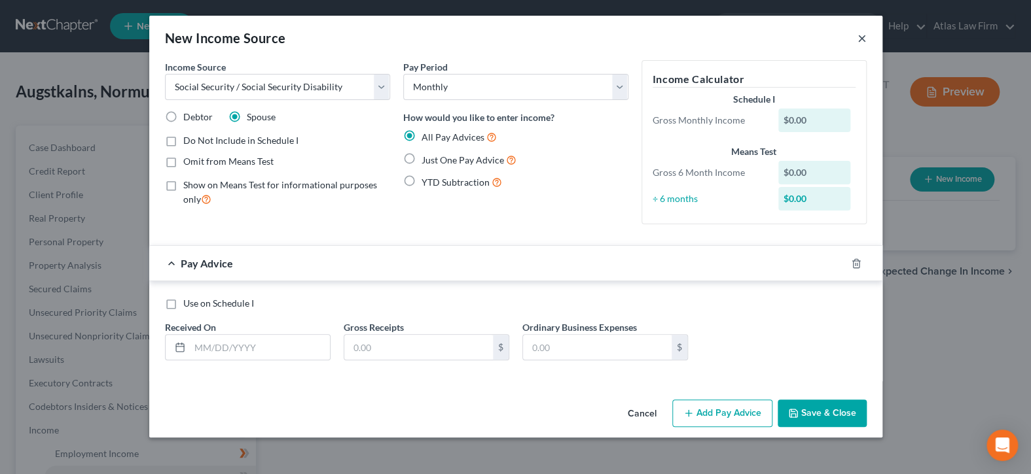
click at [863, 37] on button "×" at bounding box center [861, 38] width 9 height 16
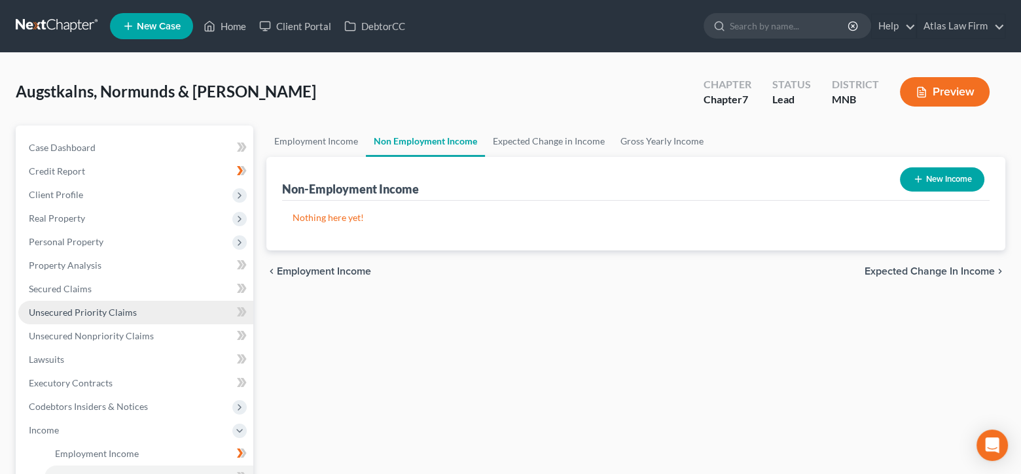
click at [130, 312] on span "Unsecured Priority Claims" at bounding box center [83, 312] width 108 height 11
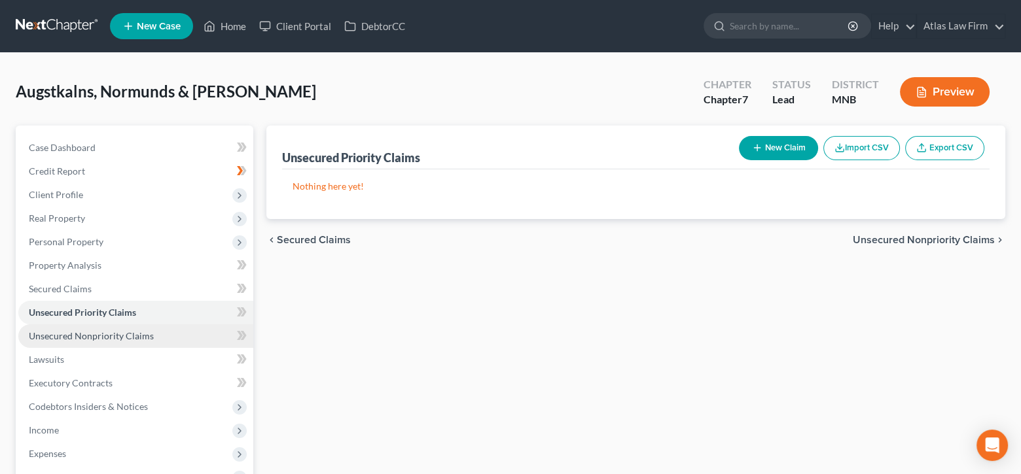
click at [178, 337] on link "Unsecured Nonpriority Claims" at bounding box center [135, 337] width 235 height 24
